Goal: Task Accomplishment & Management: Complete application form

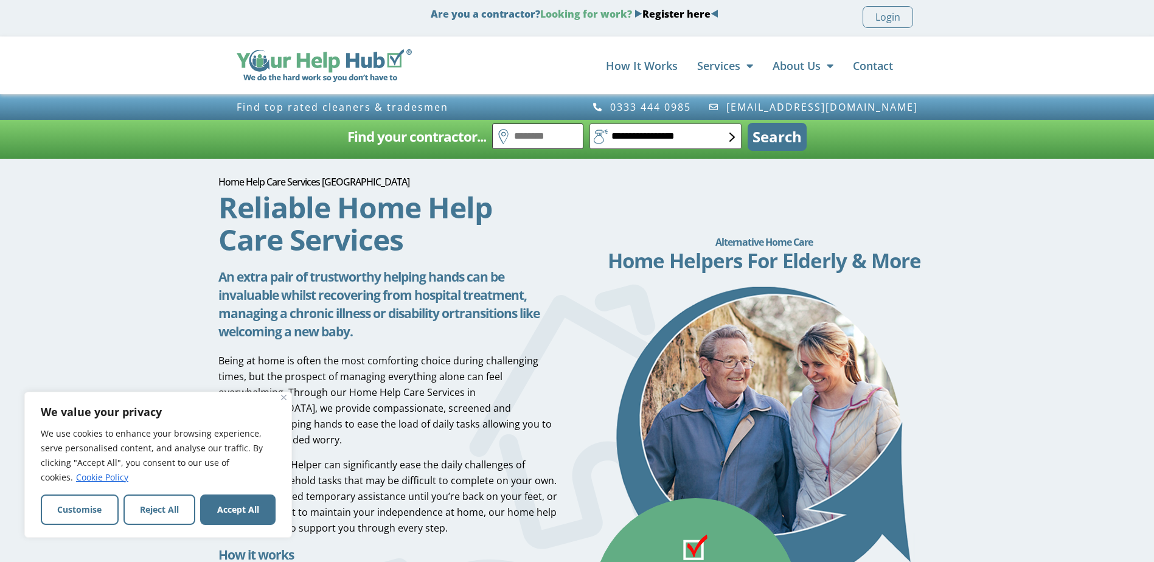
click at [524, 131] on input "text" at bounding box center [537, 136] width 91 height 26
type input "********"
click at [759, 140] on button "Search" at bounding box center [777, 137] width 59 height 28
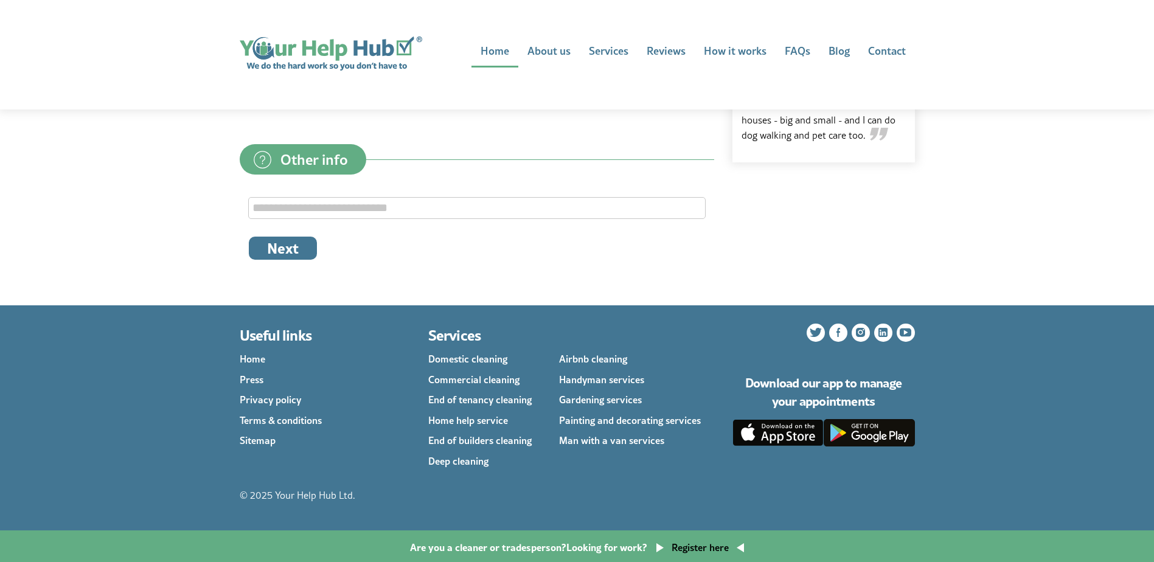
scroll to position [457, 0]
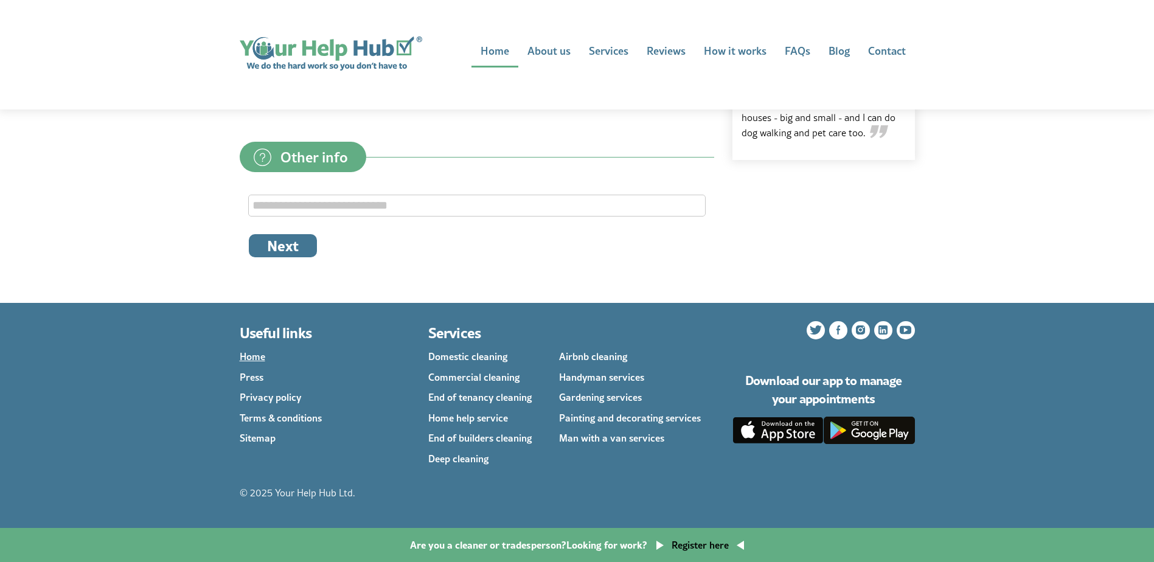
click at [257, 361] on link "Home" at bounding box center [253, 356] width 26 height 14
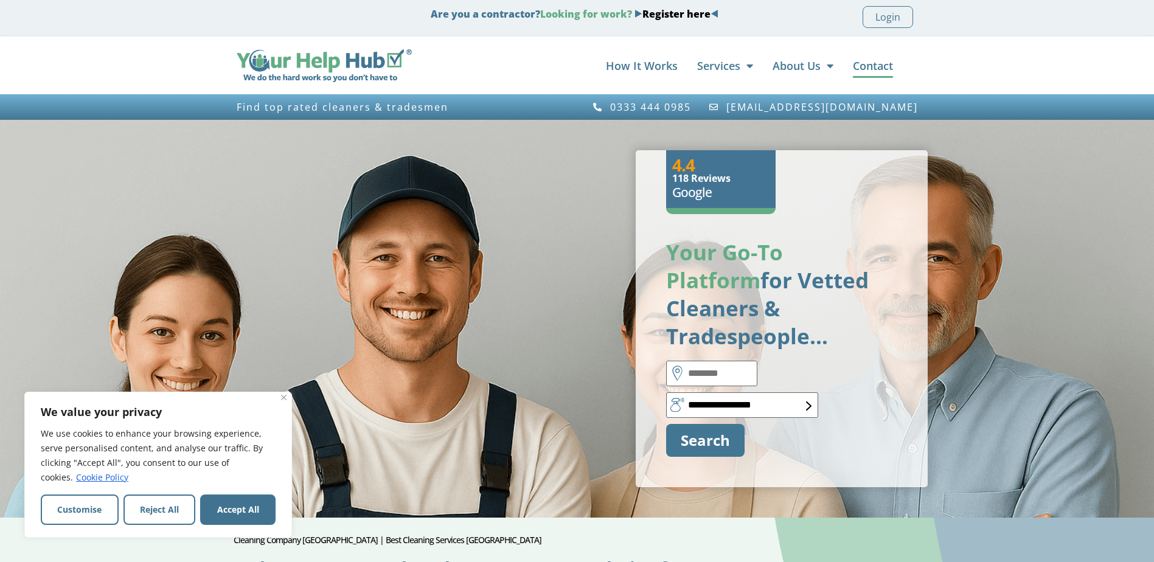
click at [874, 67] on link "Contact" at bounding box center [873, 66] width 40 height 24
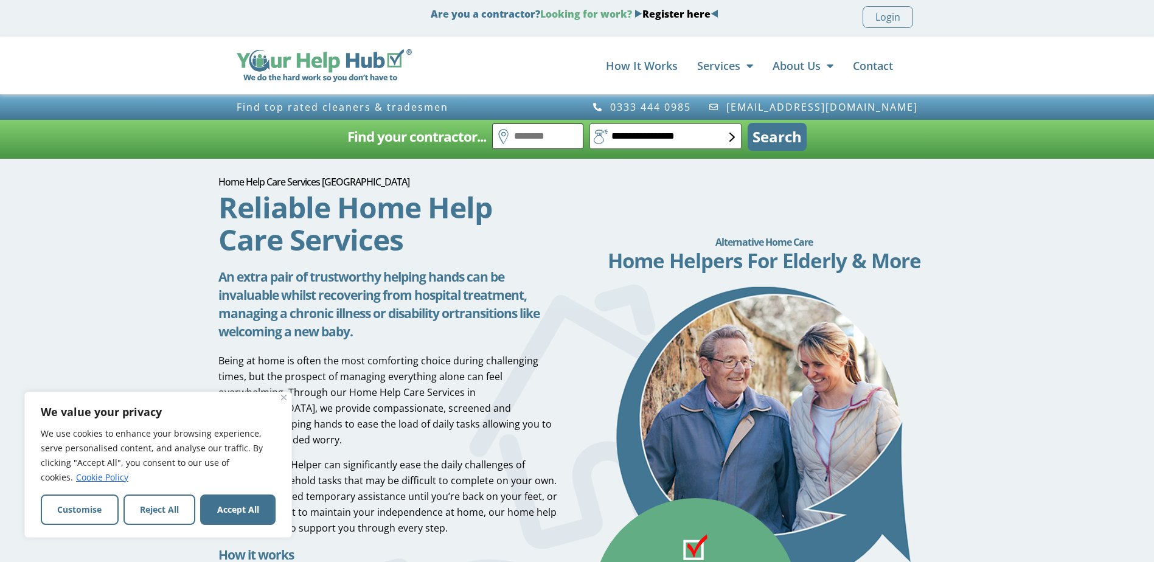
click at [521, 131] on input "text" at bounding box center [537, 136] width 91 height 26
type input "********"
click at [777, 139] on button "Search" at bounding box center [777, 137] width 59 height 28
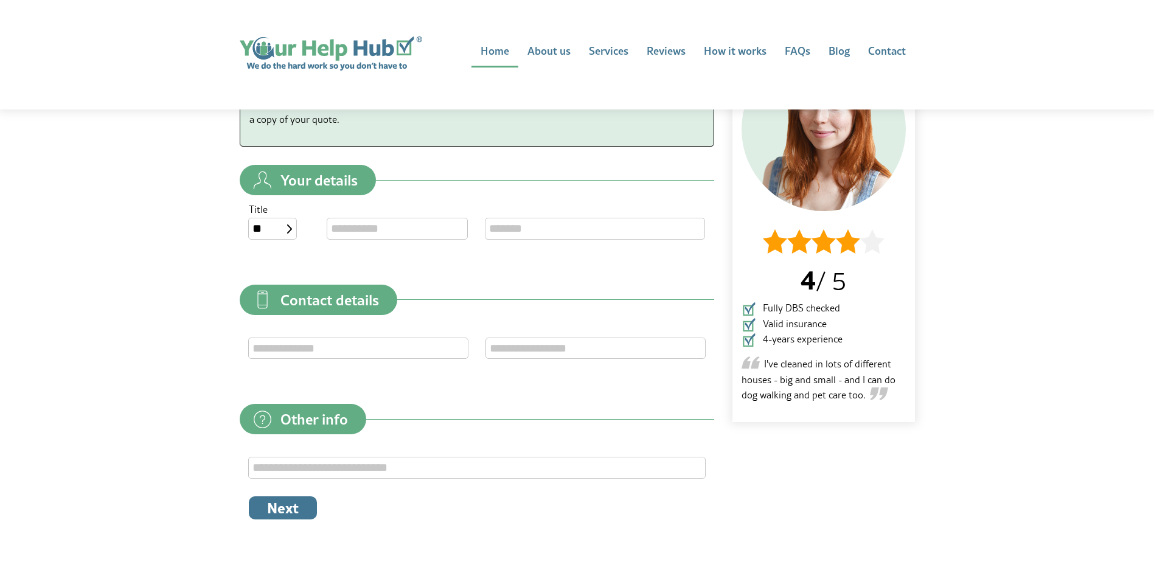
scroll to position [203, 0]
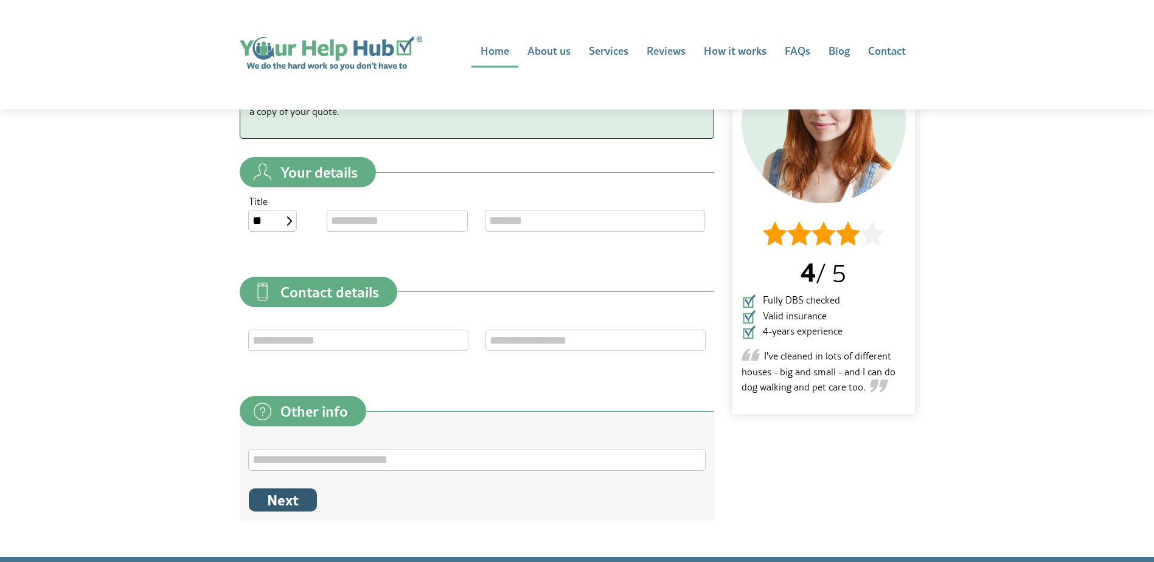
click at [276, 499] on button "Next" at bounding box center [283, 499] width 68 height 23
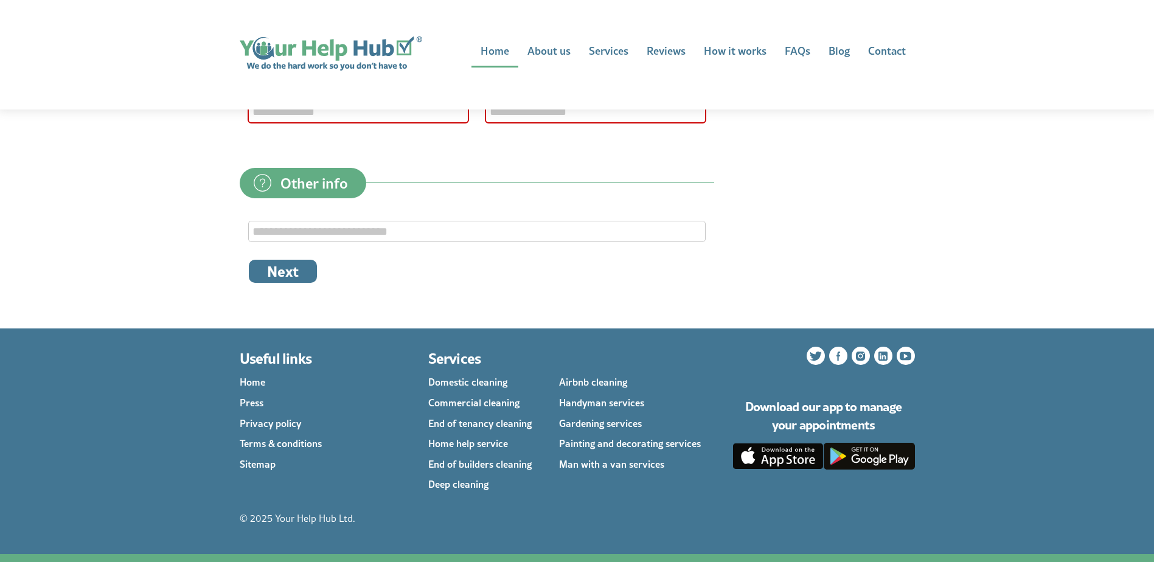
scroll to position [584, 0]
